Goal: Task Accomplishment & Management: Use online tool/utility

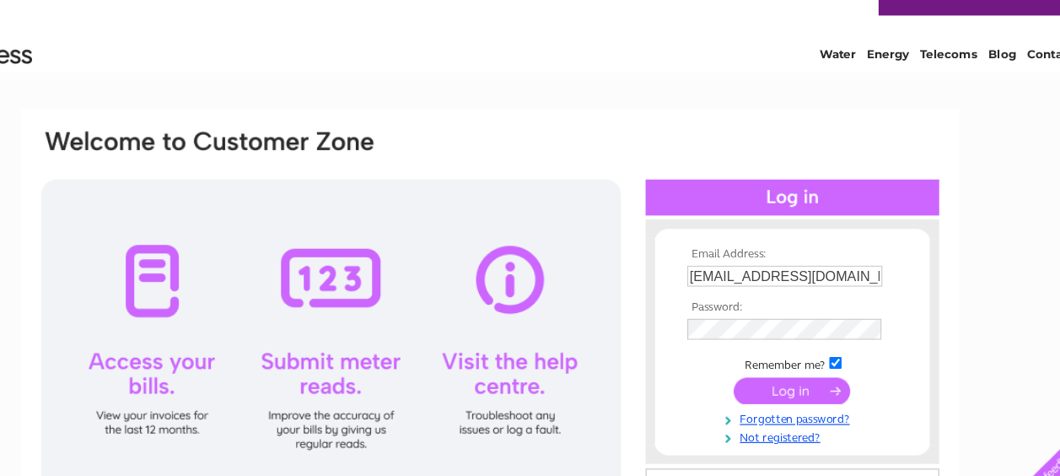
click at [852, 274] on input "Hanne.thijs@west-dunbarton.gov.uk" at bounding box center [793, 275] width 174 height 19
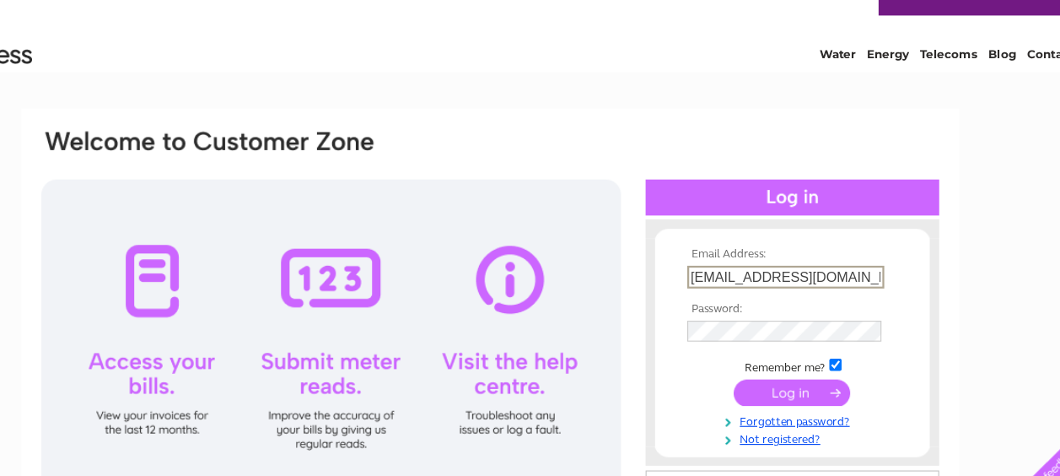
type input "tenant.participation@west-dunbarton.gov.uk"
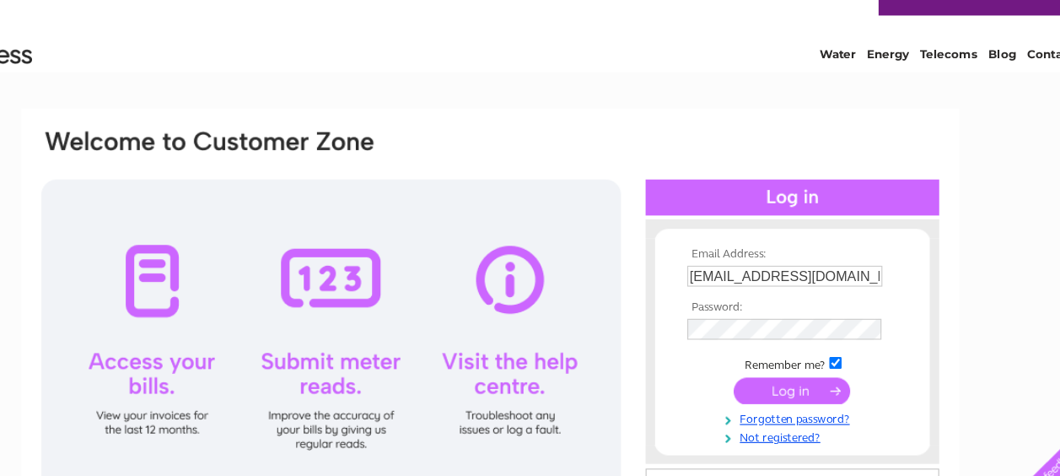
click at [803, 375] on input "submit" at bounding box center [799, 378] width 104 height 24
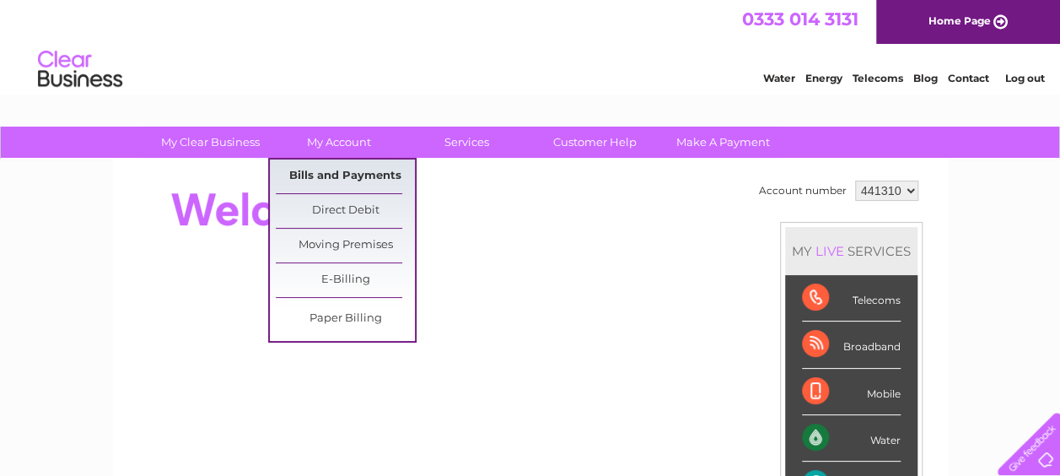
click at [346, 170] on link "Bills and Payments" at bounding box center [345, 176] width 139 height 34
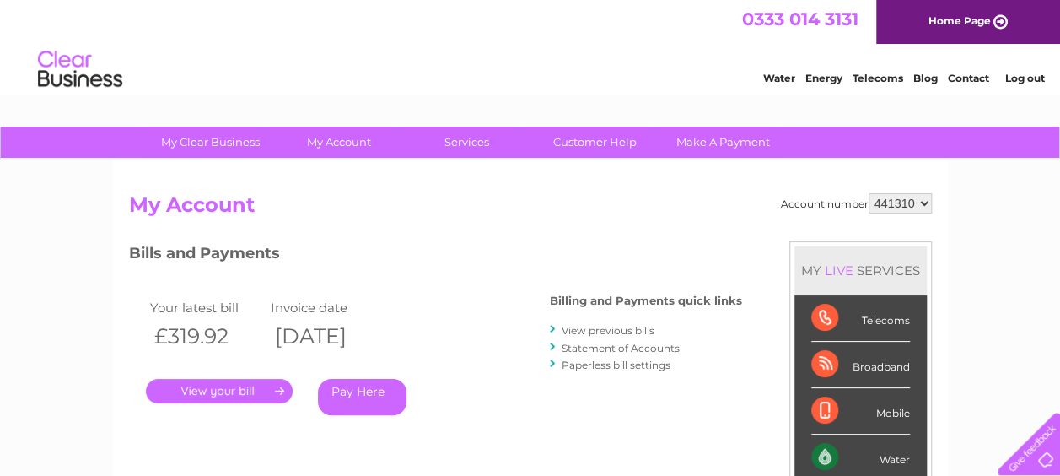
drag, startPoint x: 0, startPoint y: 0, endPoint x: 1051, endPoint y: 37, distance: 1052.1
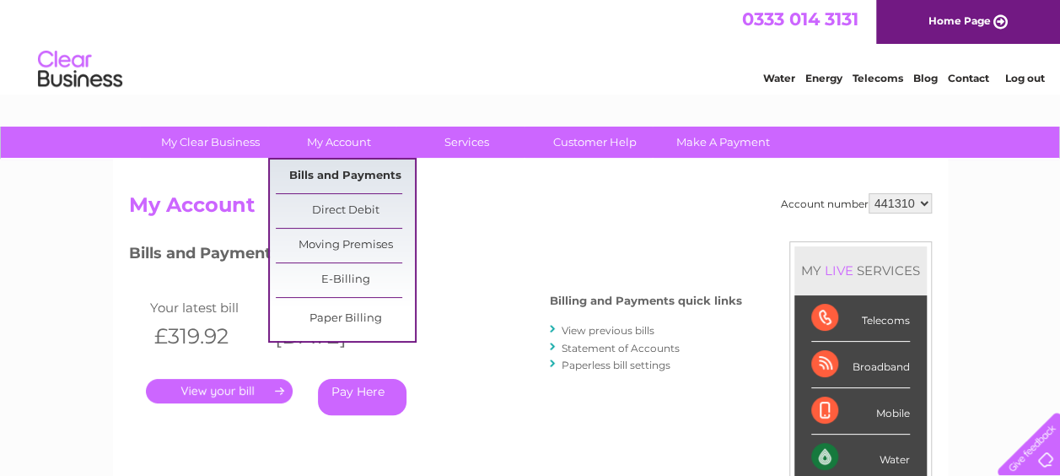
click at [327, 161] on link "Bills and Payments" at bounding box center [345, 176] width 139 height 34
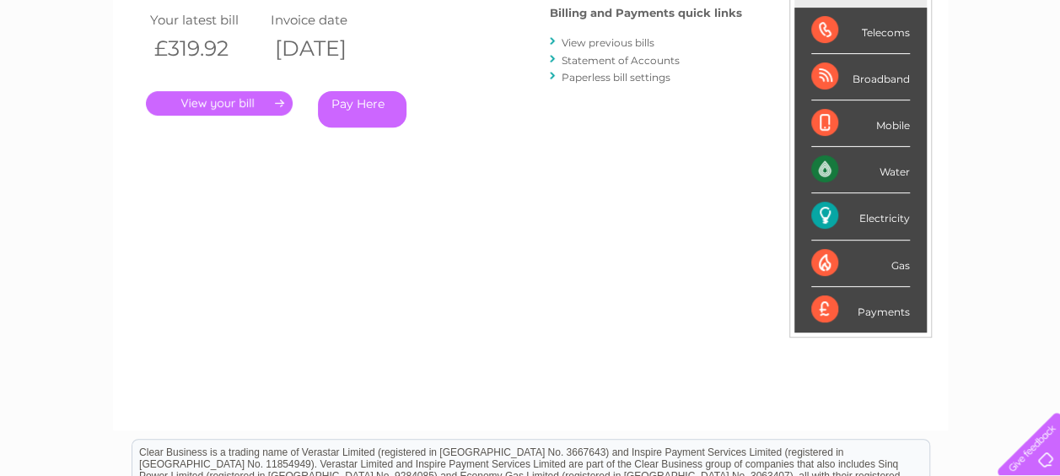
scroll to position [378, 0]
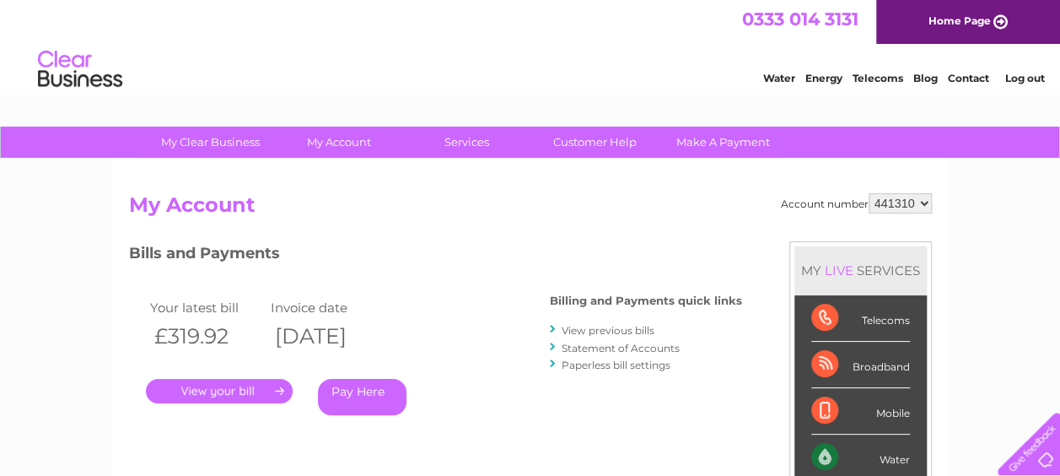
click at [241, 386] on link "." at bounding box center [219, 391] width 147 height 24
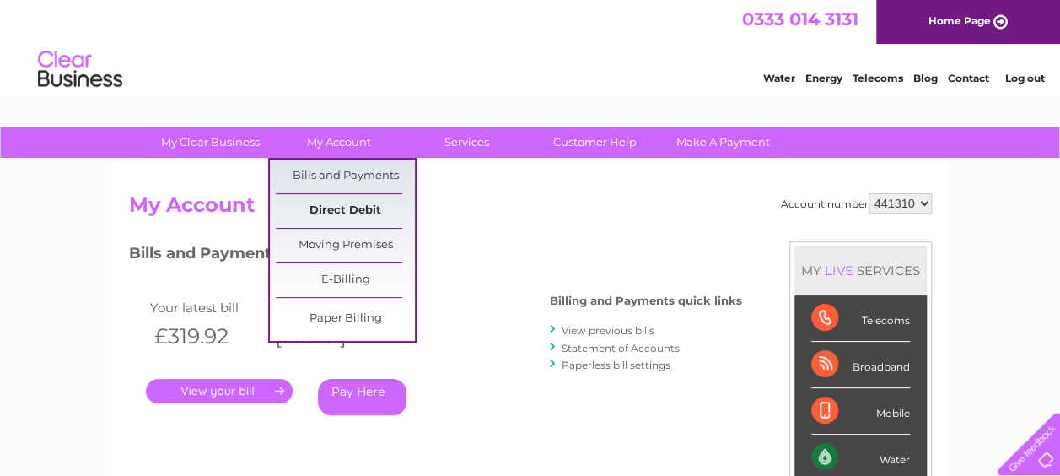
click at [345, 211] on link "Direct Debit" at bounding box center [345, 211] width 139 height 34
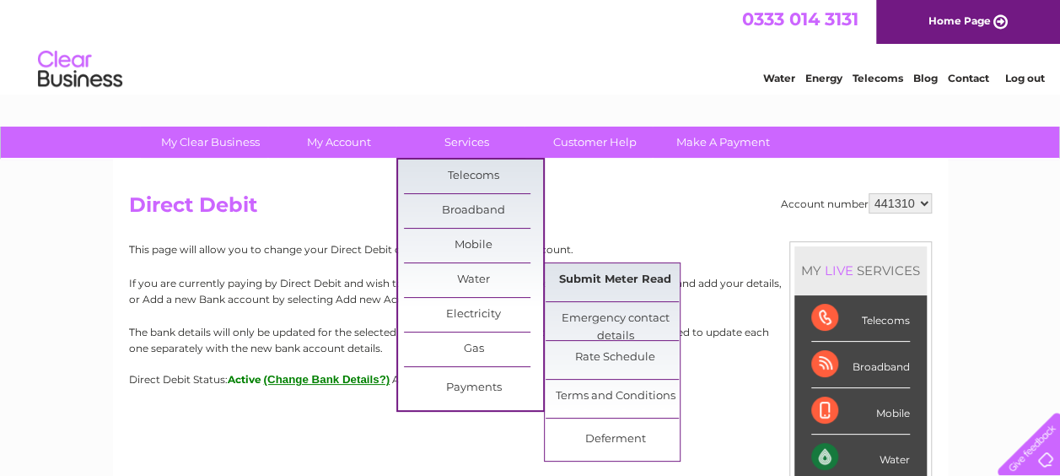
click at [599, 277] on link "Submit Meter Read" at bounding box center [615, 280] width 139 height 34
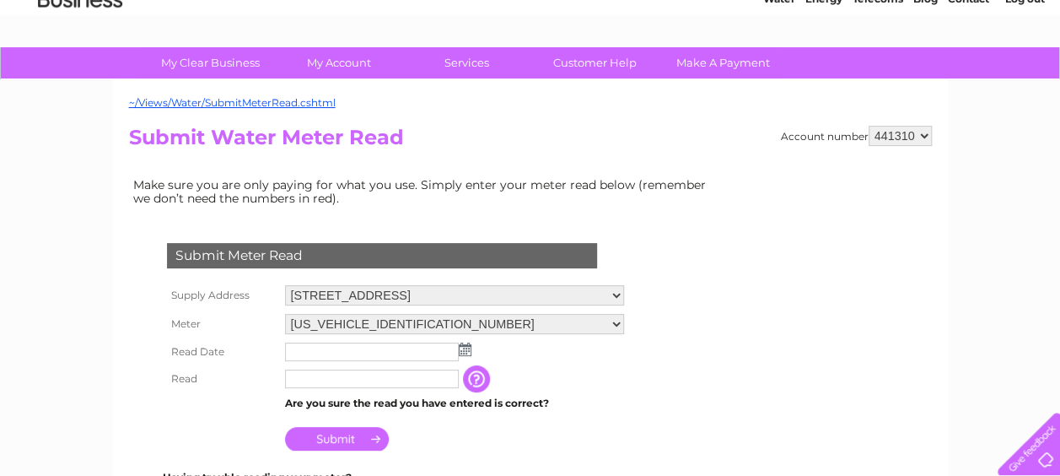
scroll to position [119, 0]
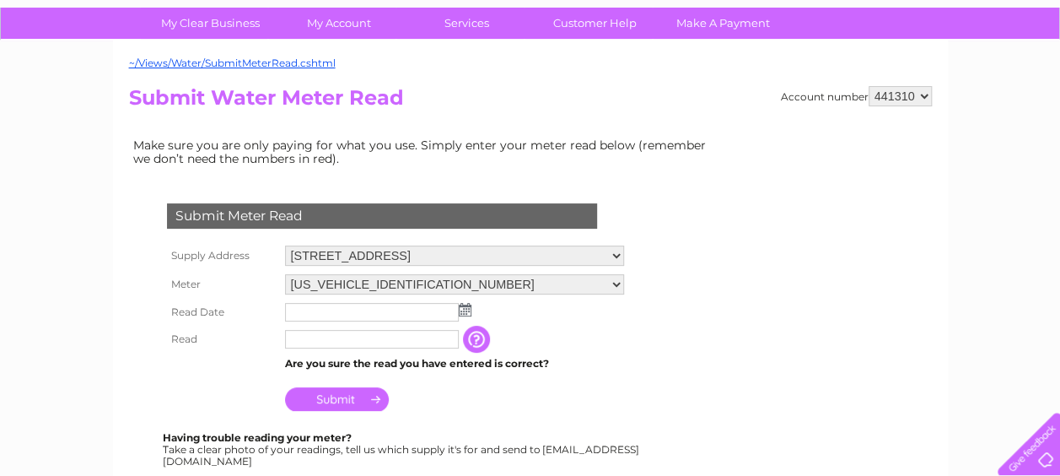
click at [464, 307] on img at bounding box center [465, 309] width 13 height 13
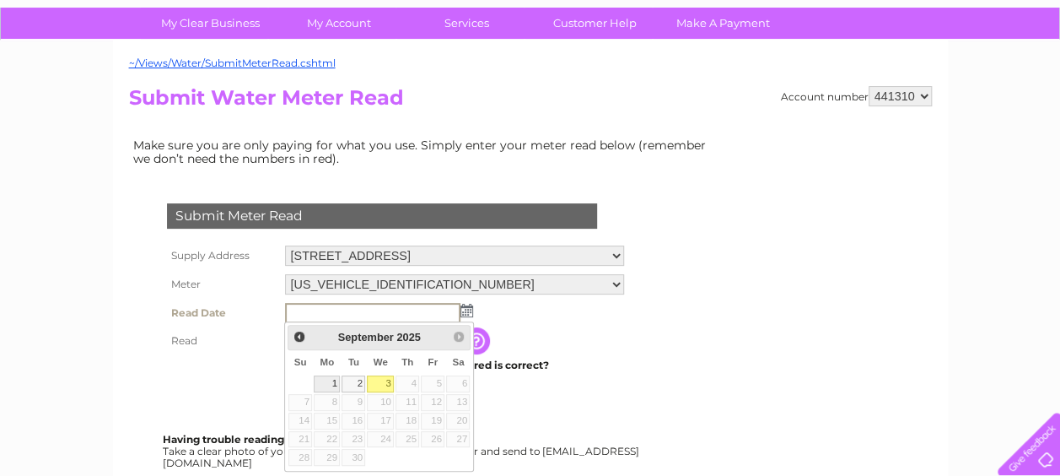
click at [331, 382] on link "1" at bounding box center [327, 383] width 26 height 17
type input "[DATE]"
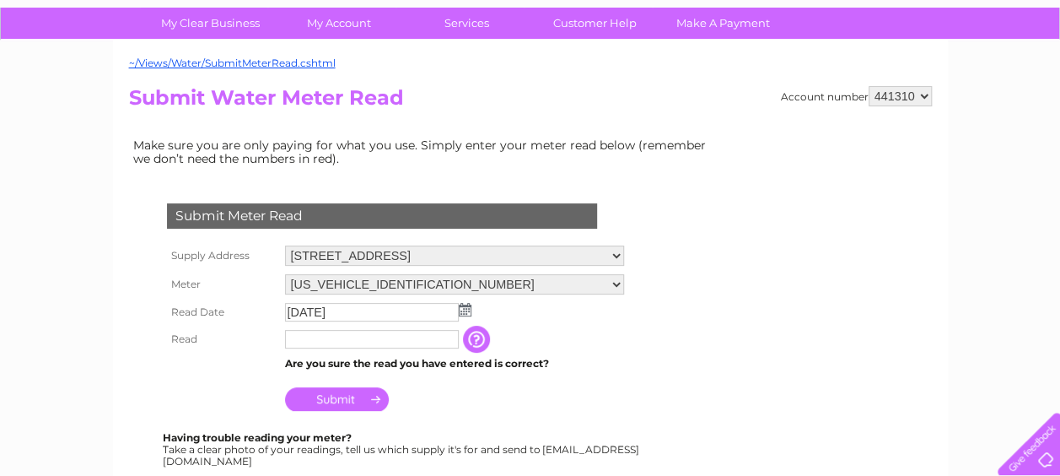
click at [322, 341] on input "text" at bounding box center [372, 339] width 174 height 19
type input "00165"
click at [351, 395] on input "Submit" at bounding box center [337, 401] width 104 height 24
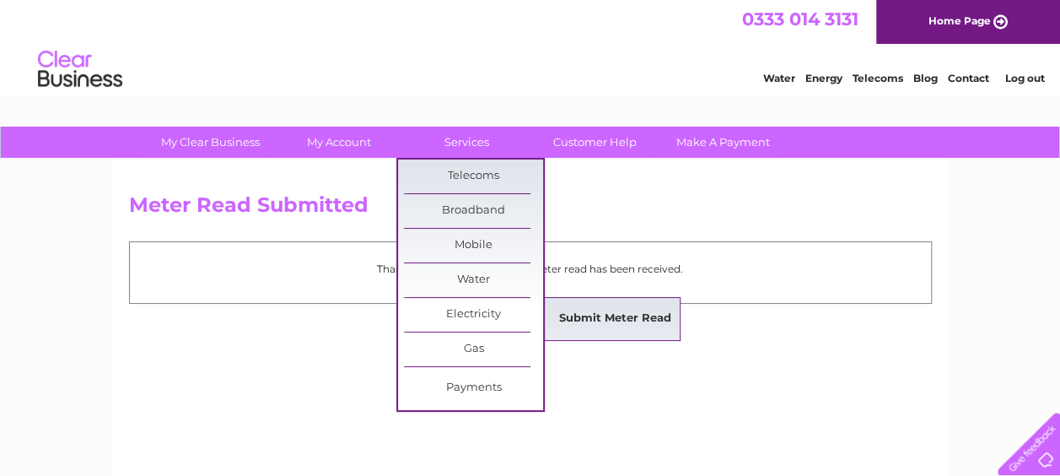
click at [644, 312] on link "Submit Meter Read" at bounding box center [615, 319] width 139 height 34
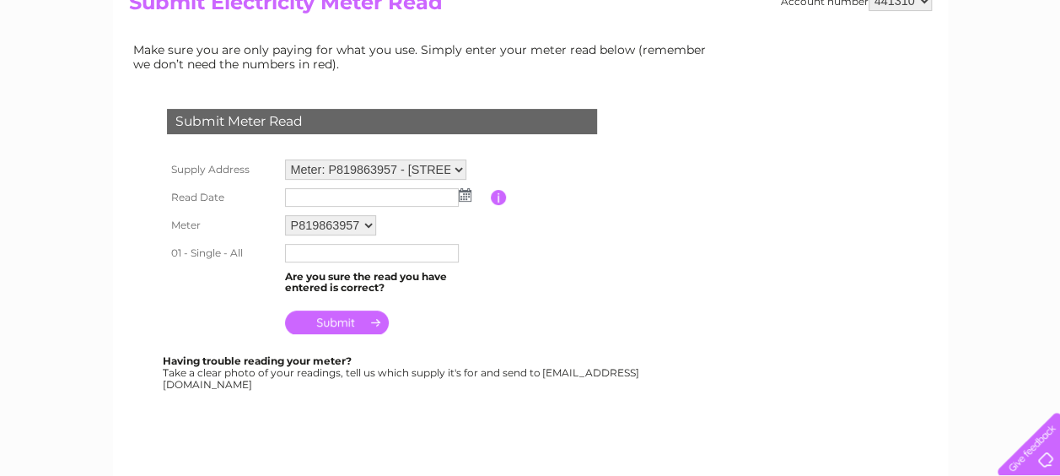
scroll to position [221, 0]
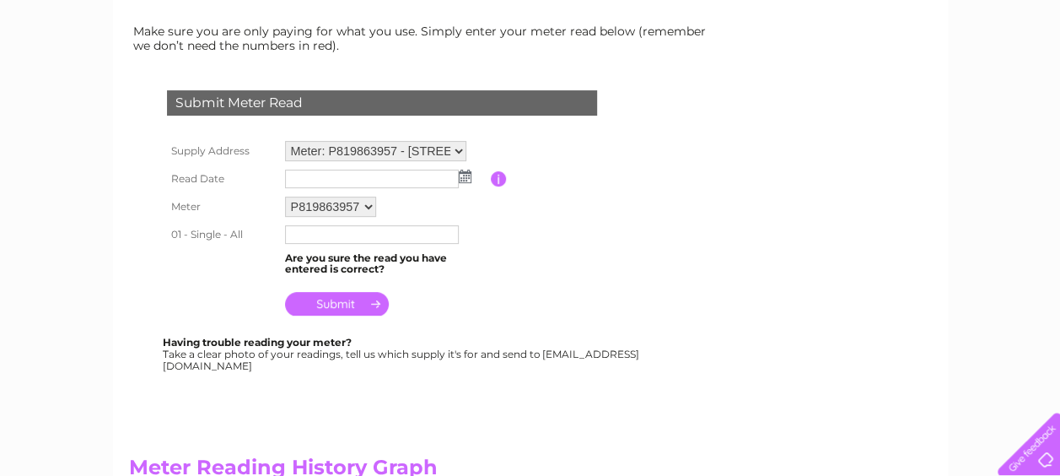
click at [467, 175] on img at bounding box center [465, 175] width 13 height 13
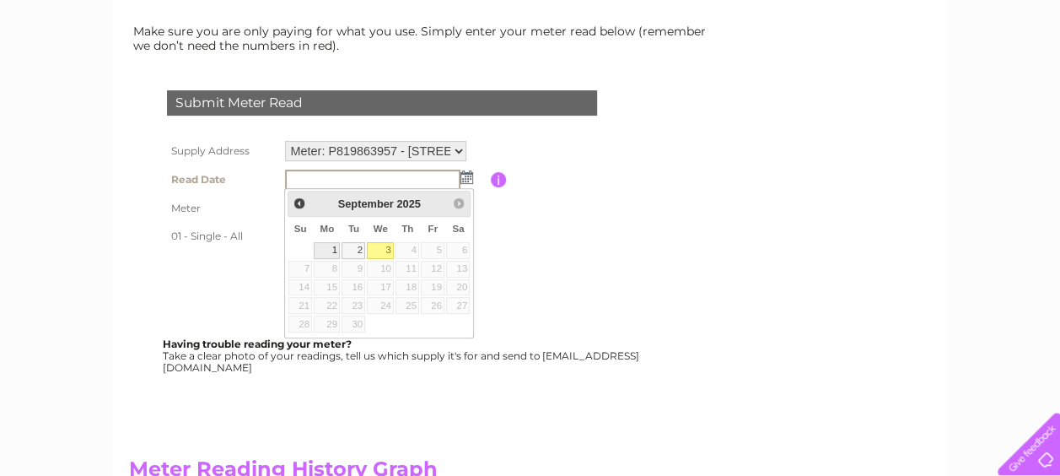
click at [329, 244] on link "1" at bounding box center [327, 250] width 26 height 17
type input "2025/09/01"
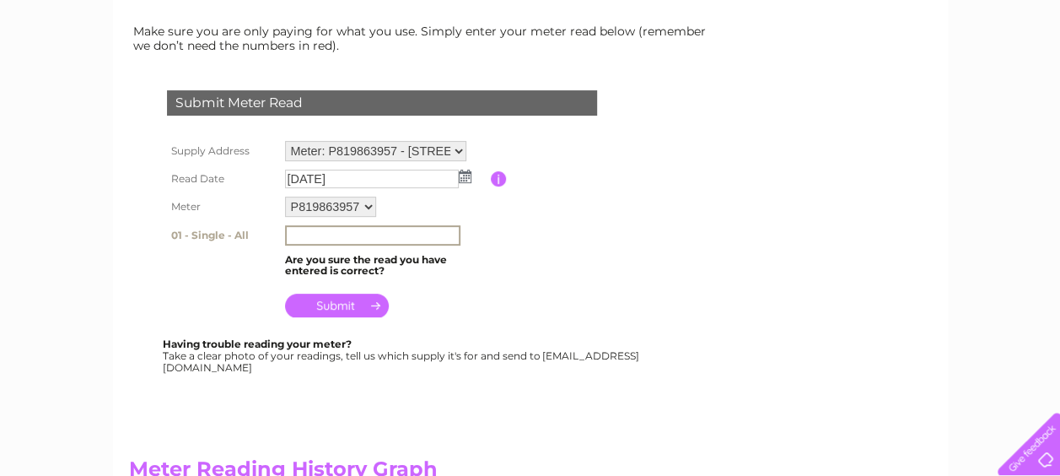
click at [339, 234] on input "text" at bounding box center [372, 235] width 175 height 20
type input "36066"
click at [358, 296] on input "submit" at bounding box center [337, 305] width 104 height 24
